Goal: Participate in discussion

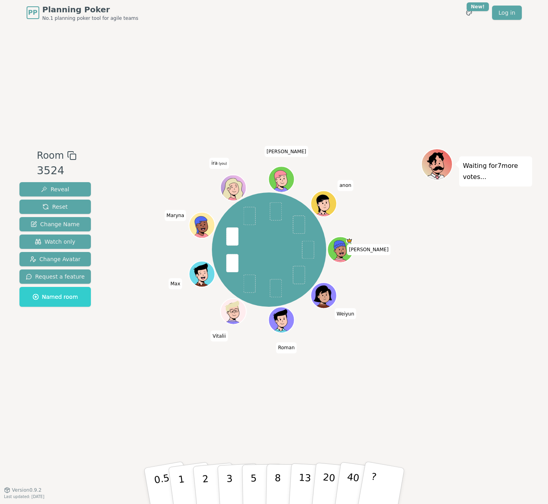
click at [447, 367] on div "Waiting for 7 more votes..." at bounding box center [476, 258] width 111 height 218
click at [280, 482] on button "8" at bounding box center [286, 486] width 41 height 60
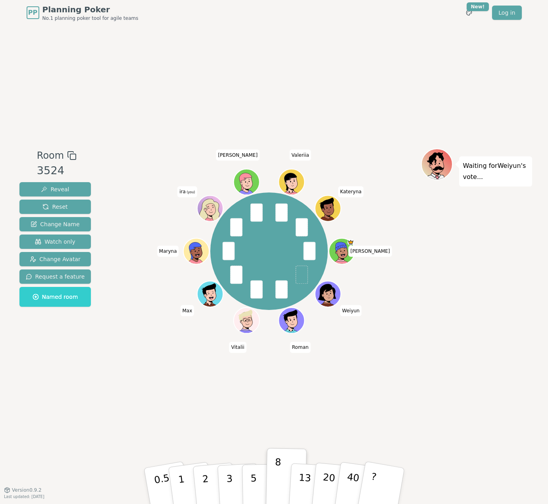
click at [442, 354] on div "Waiting for [PERSON_NAME] 's vote..." at bounding box center [476, 258] width 111 height 218
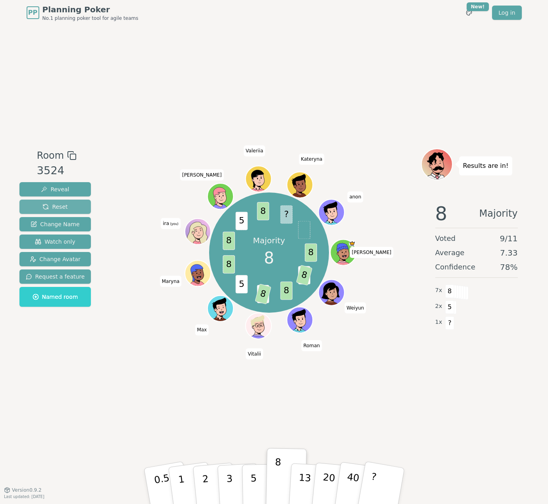
click at [61, 201] on button "Reset" at bounding box center [55, 207] width 72 height 14
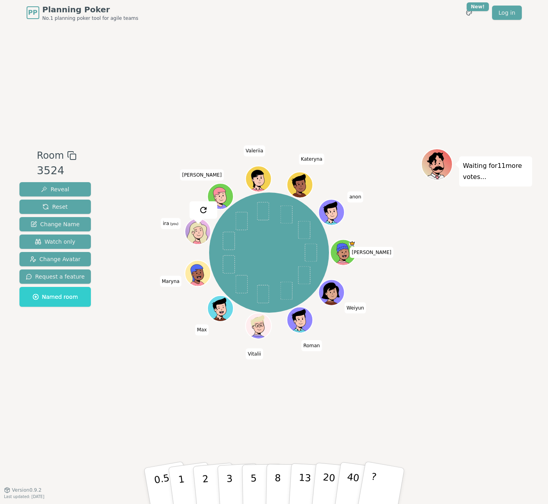
click at [503, 339] on div "Waiting for 11 more votes..." at bounding box center [476, 258] width 111 height 218
drag, startPoint x: 408, startPoint y: 22, endPoint x: 418, endPoint y: 4, distance: 20.1
click at [408, 22] on div "PP Planning Poker No.1 planning poker tool for agile teams Toggle theme New! Lo…" at bounding box center [275, 12] width 496 height 25
